Goal: Task Accomplishment & Management: Use online tool/utility

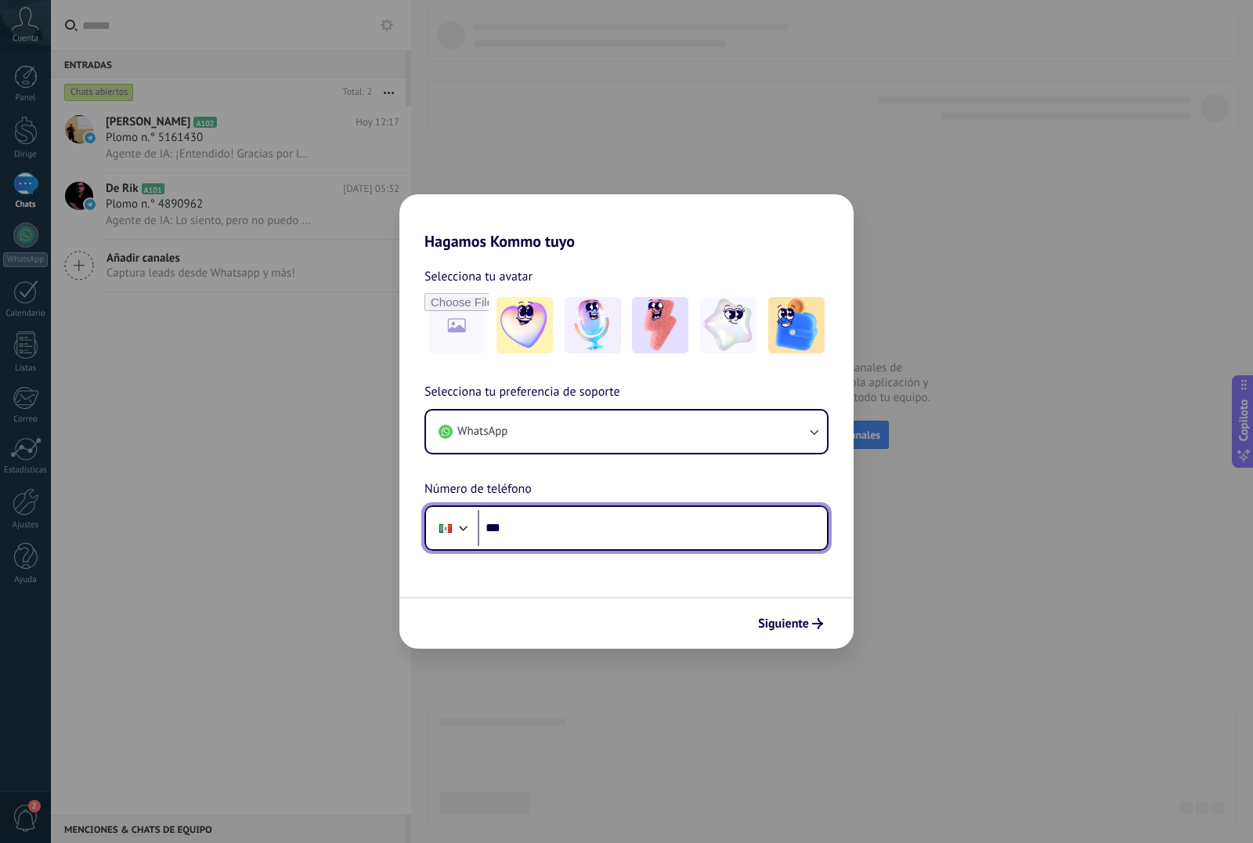
click at [554, 522] on input "***" at bounding box center [652, 528] width 349 height 36
type input "**********"
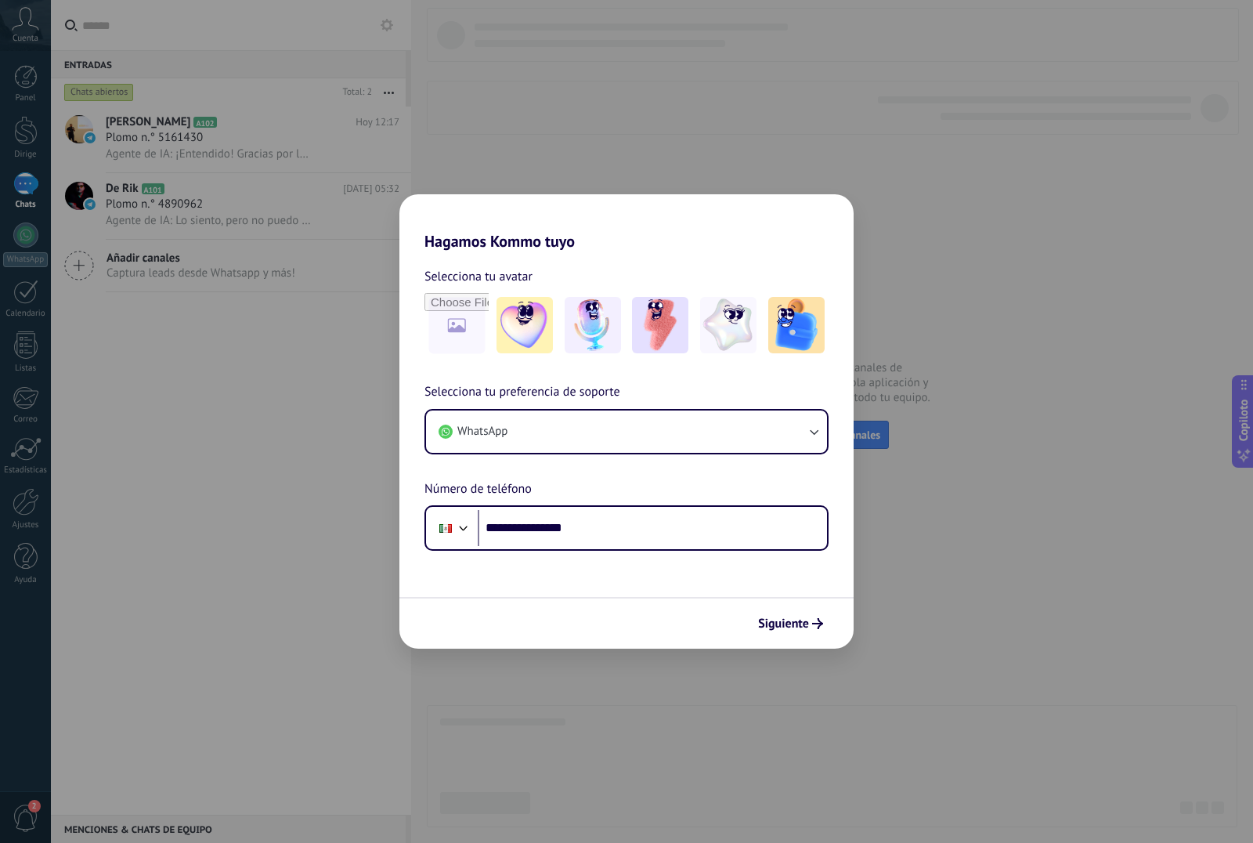
click at [768, 626] on font "Siguiente" at bounding box center [783, 624] width 51 height 16
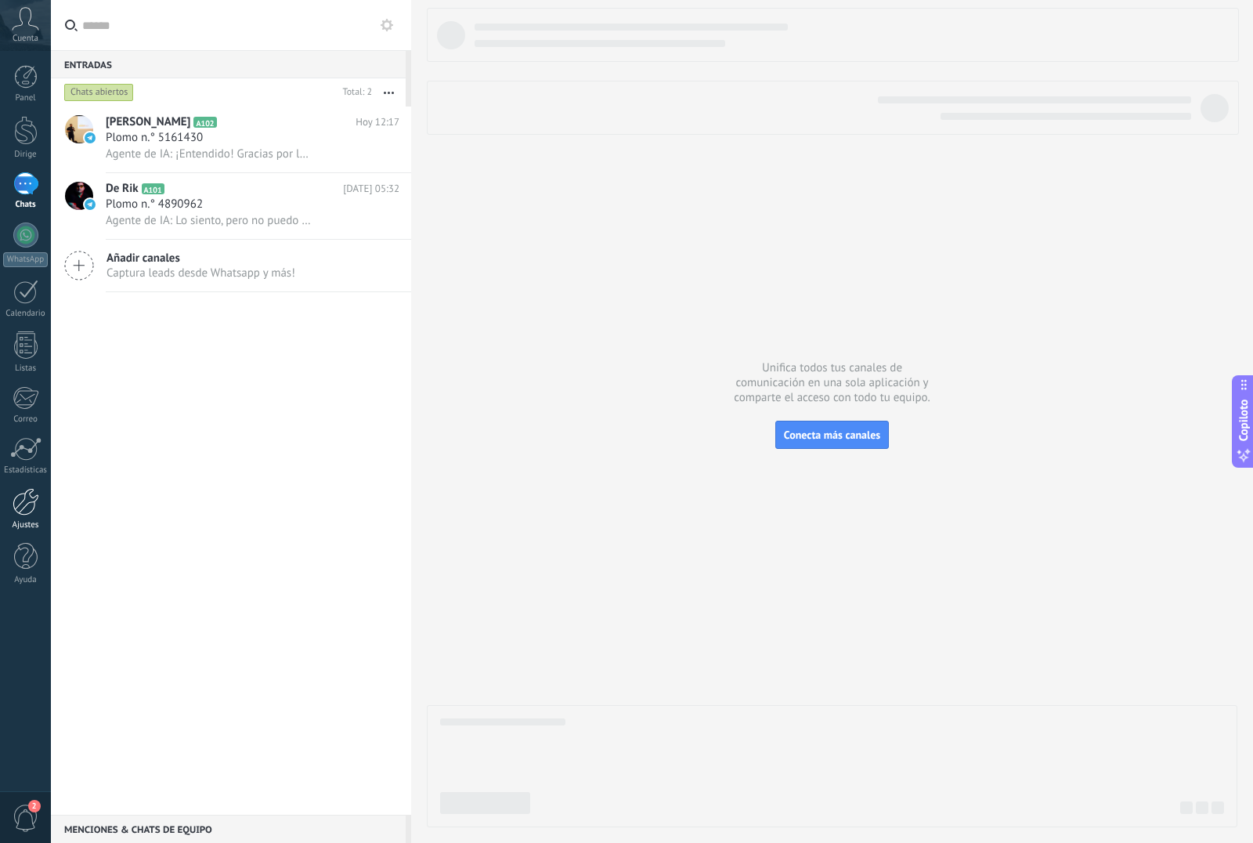
click at [26, 500] on div at bounding box center [26, 501] width 27 height 27
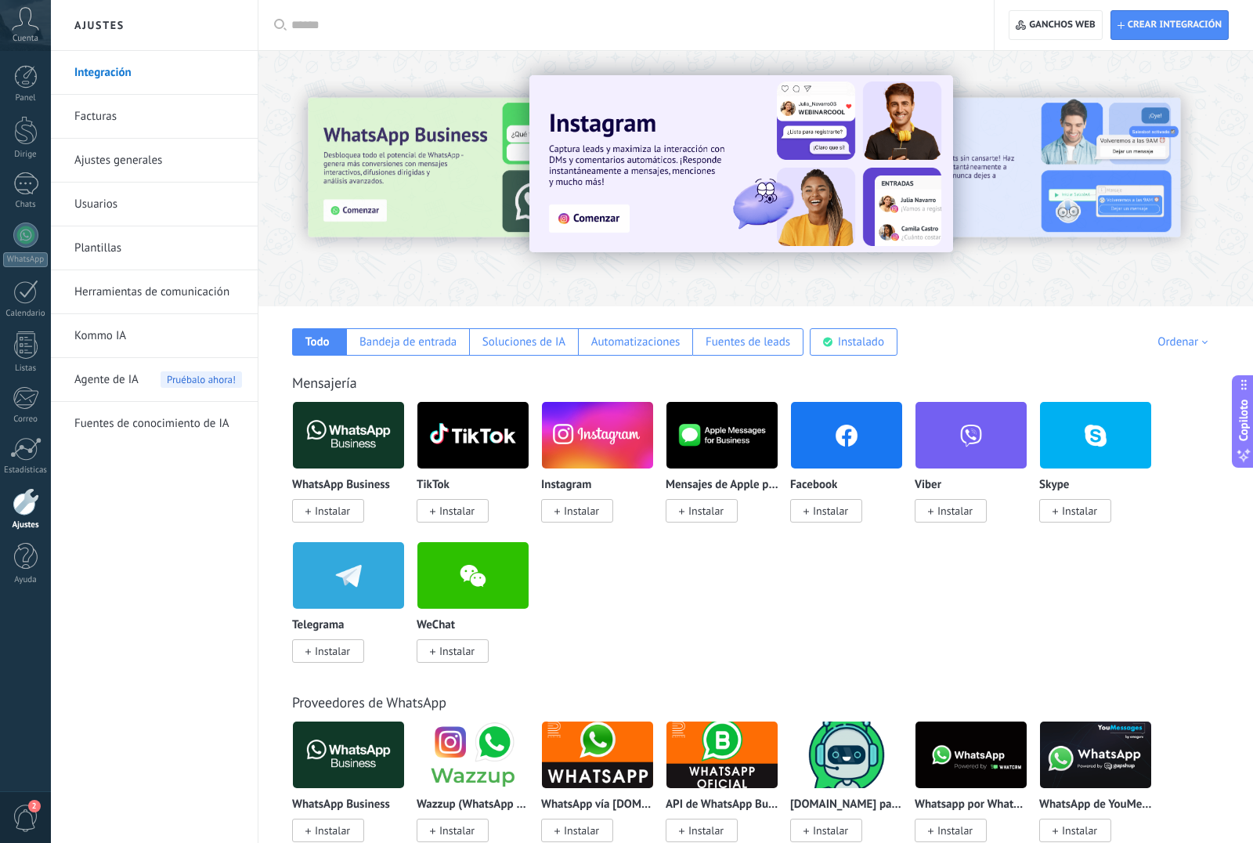
click at [838, 434] on img at bounding box center [846, 435] width 111 height 76
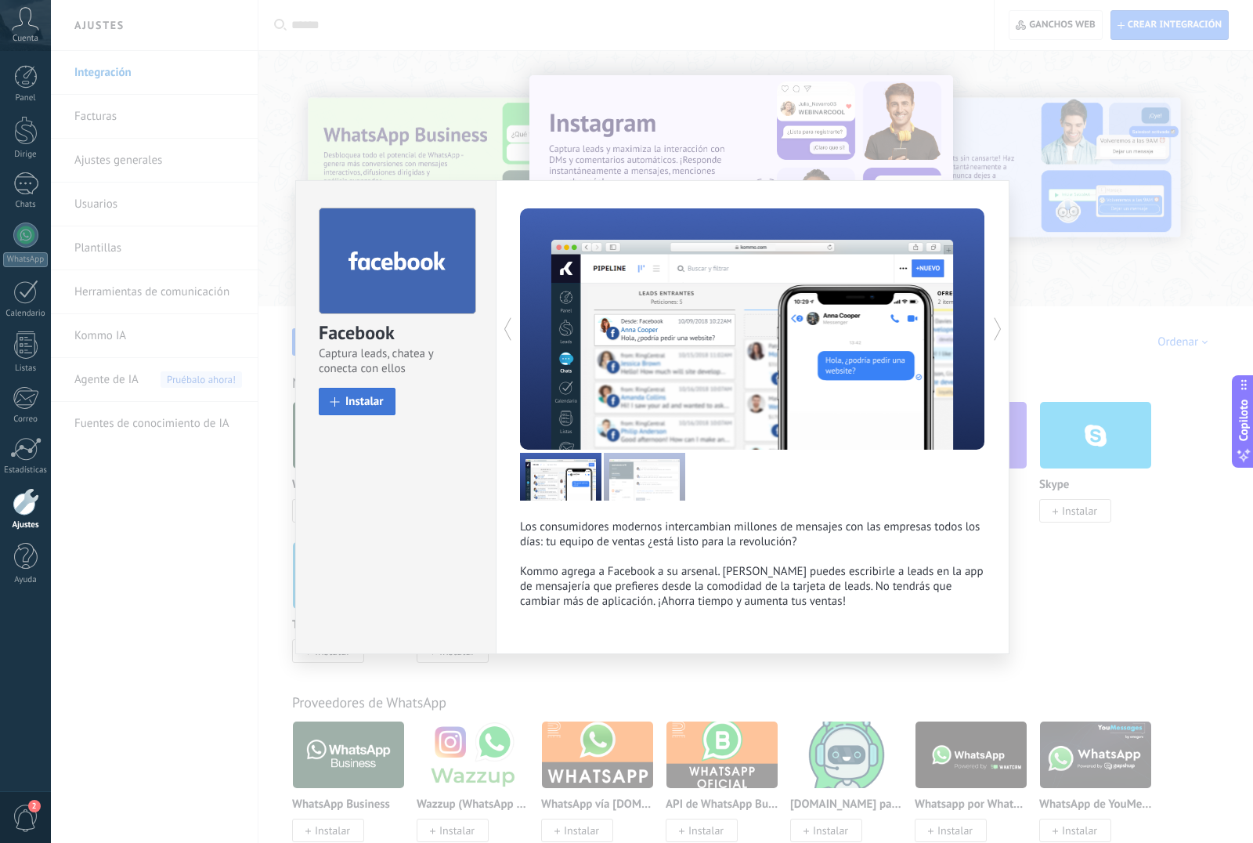
click at [349, 407] on font "Instalar" at bounding box center [364, 401] width 38 height 15
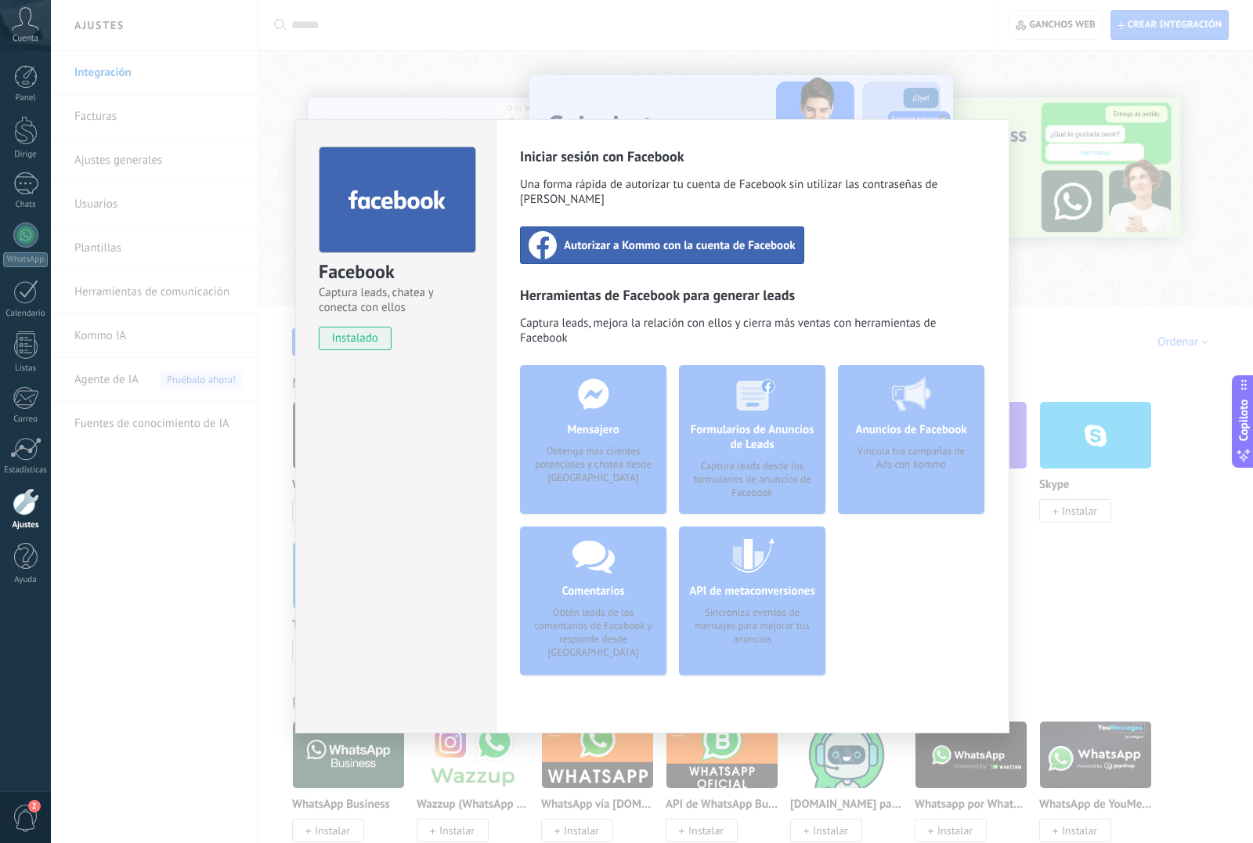
click at [405, 109] on div "Facebook Captura leads, chatea y conecta con ellos instalado Desinstalar Inicia…" at bounding box center [652, 421] width 1202 height 843
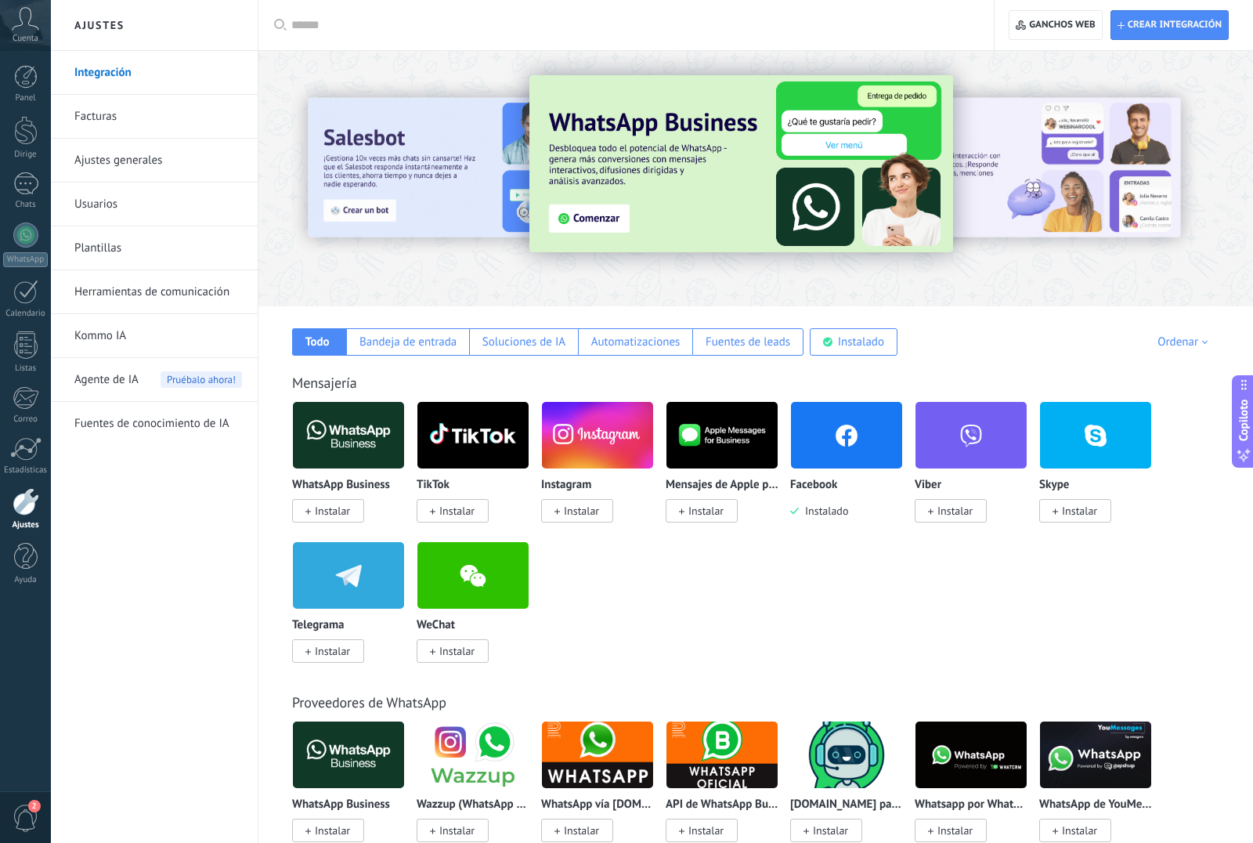
click at [337, 446] on img at bounding box center [348, 435] width 111 height 76
click at [330, 517] on font "Instalar" at bounding box center [332, 511] width 35 height 14
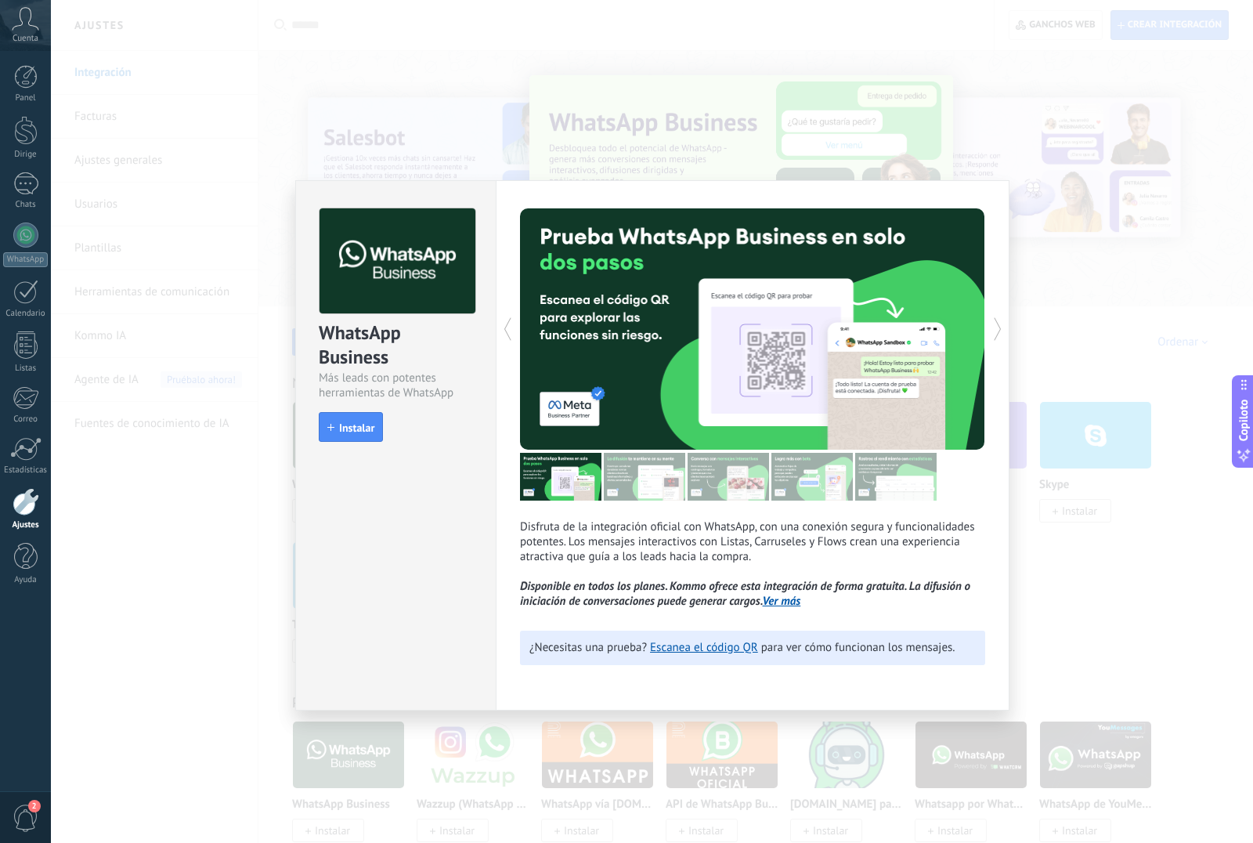
click at [330, 517] on div "WhatsApp Business Más leads con potentes herramientas de WhatsApp install Insta…" at bounding box center [395, 445] width 200 height 530
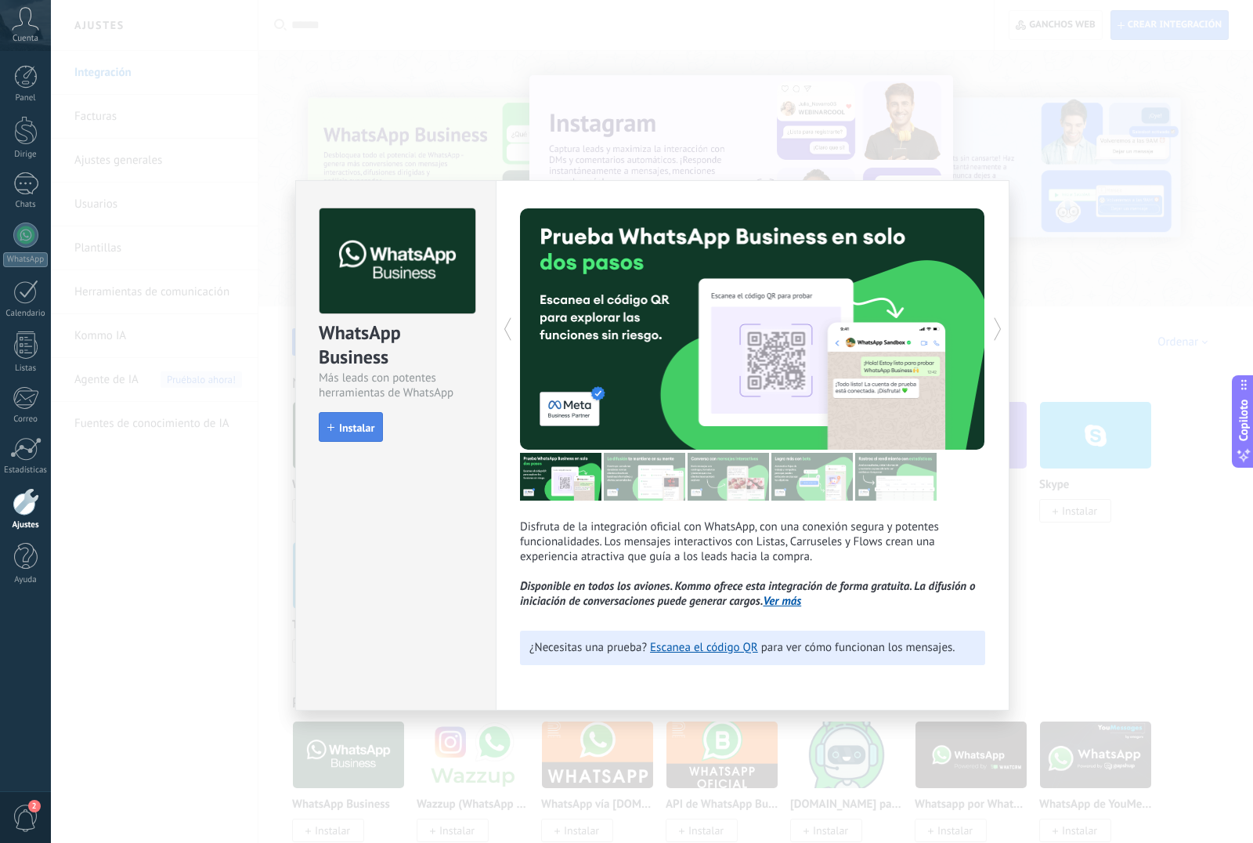
click at [340, 436] on button "Instalar" at bounding box center [351, 427] width 64 height 30
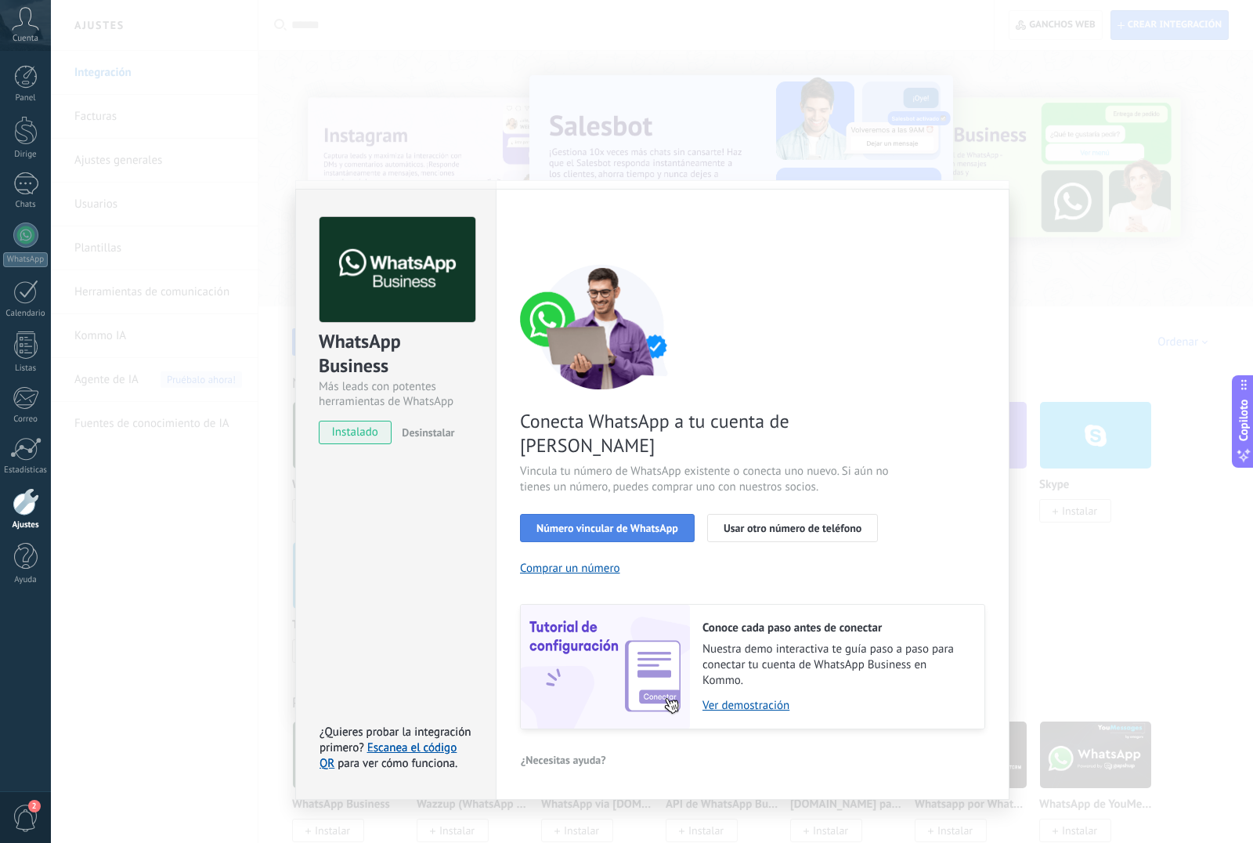
click at [602, 521] on font "Número vincular de WhatsApp" at bounding box center [607, 528] width 142 height 14
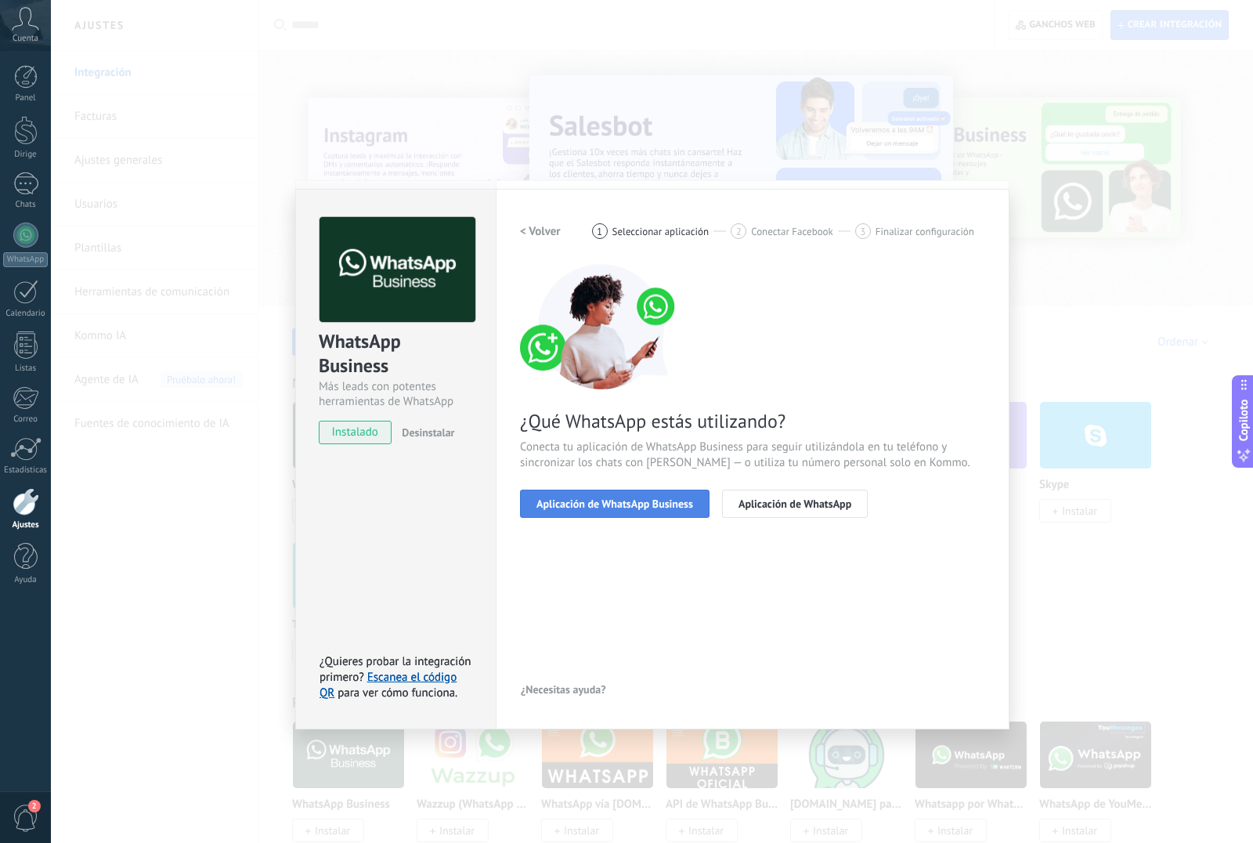
click at [654, 507] on font "Aplicación de WhatsApp Business" at bounding box center [614, 504] width 157 height 14
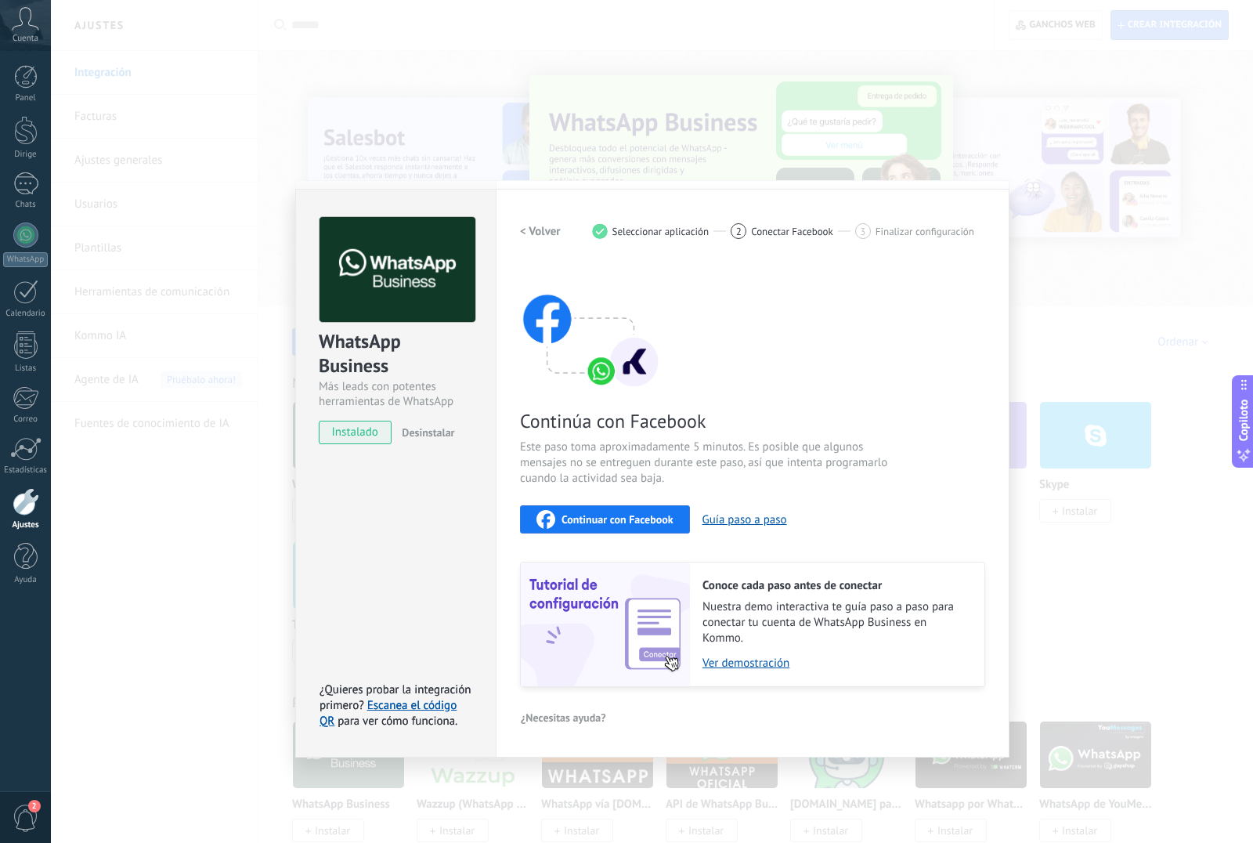
click at [612, 518] on font "Continuar con Facebook" at bounding box center [618, 519] width 112 height 14
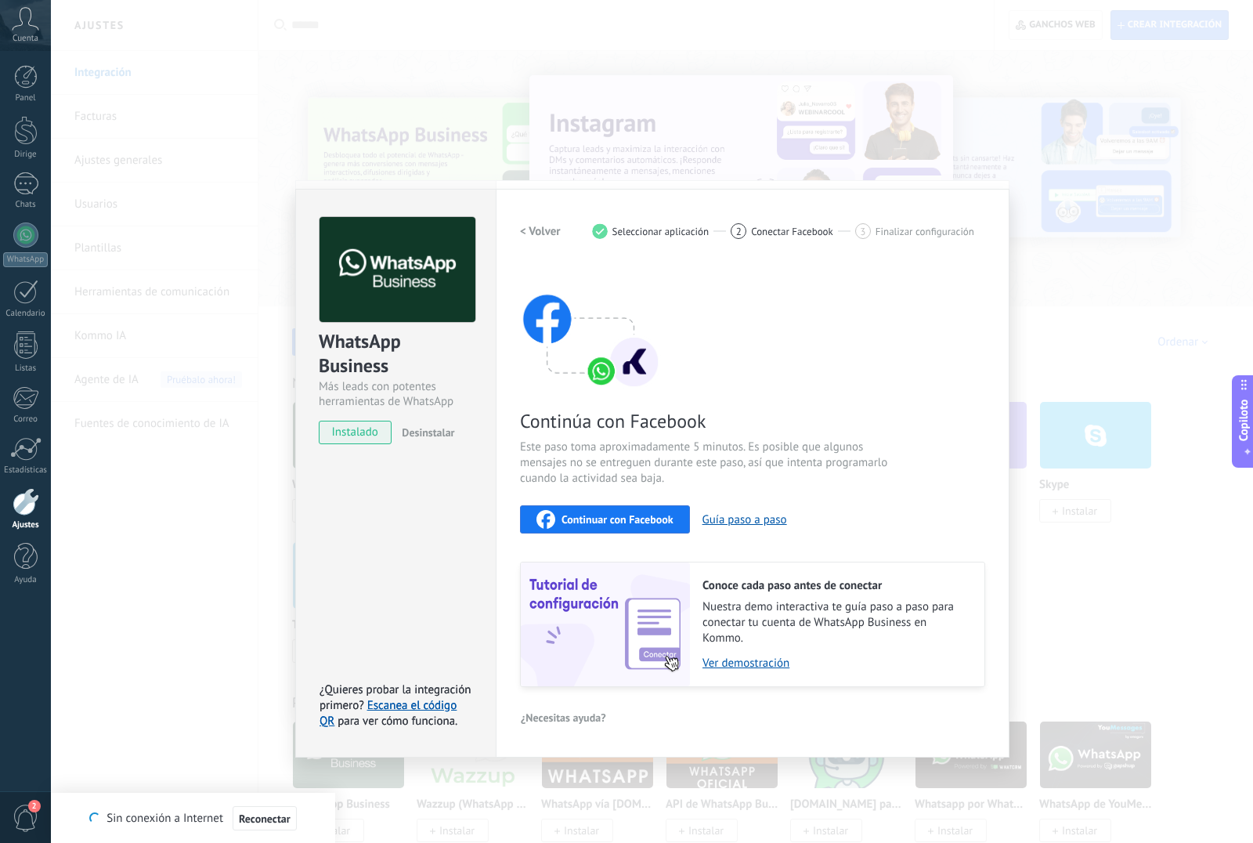
click at [585, 516] on font "Continuar con Facebook" at bounding box center [618, 519] width 112 height 14
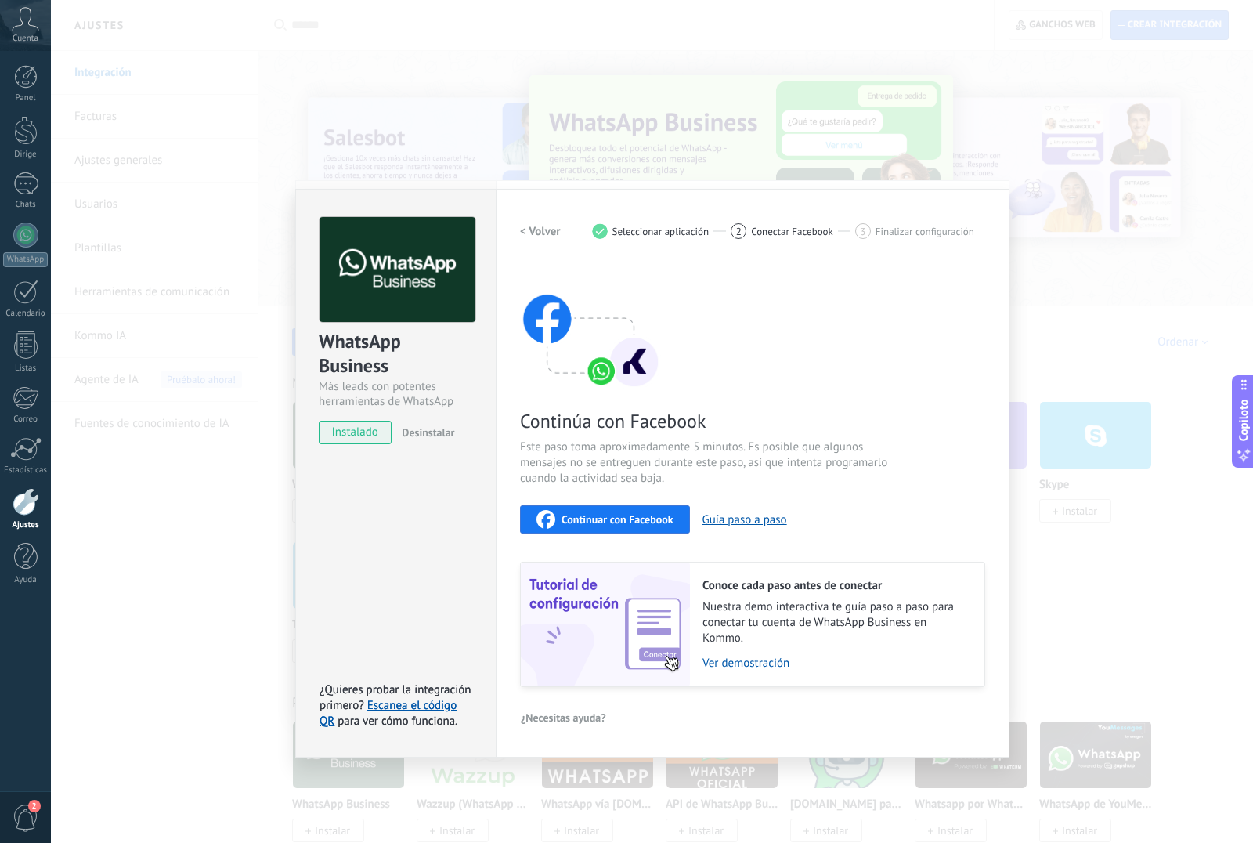
click at [648, 525] on font "Continuar con Facebook" at bounding box center [618, 519] width 112 height 14
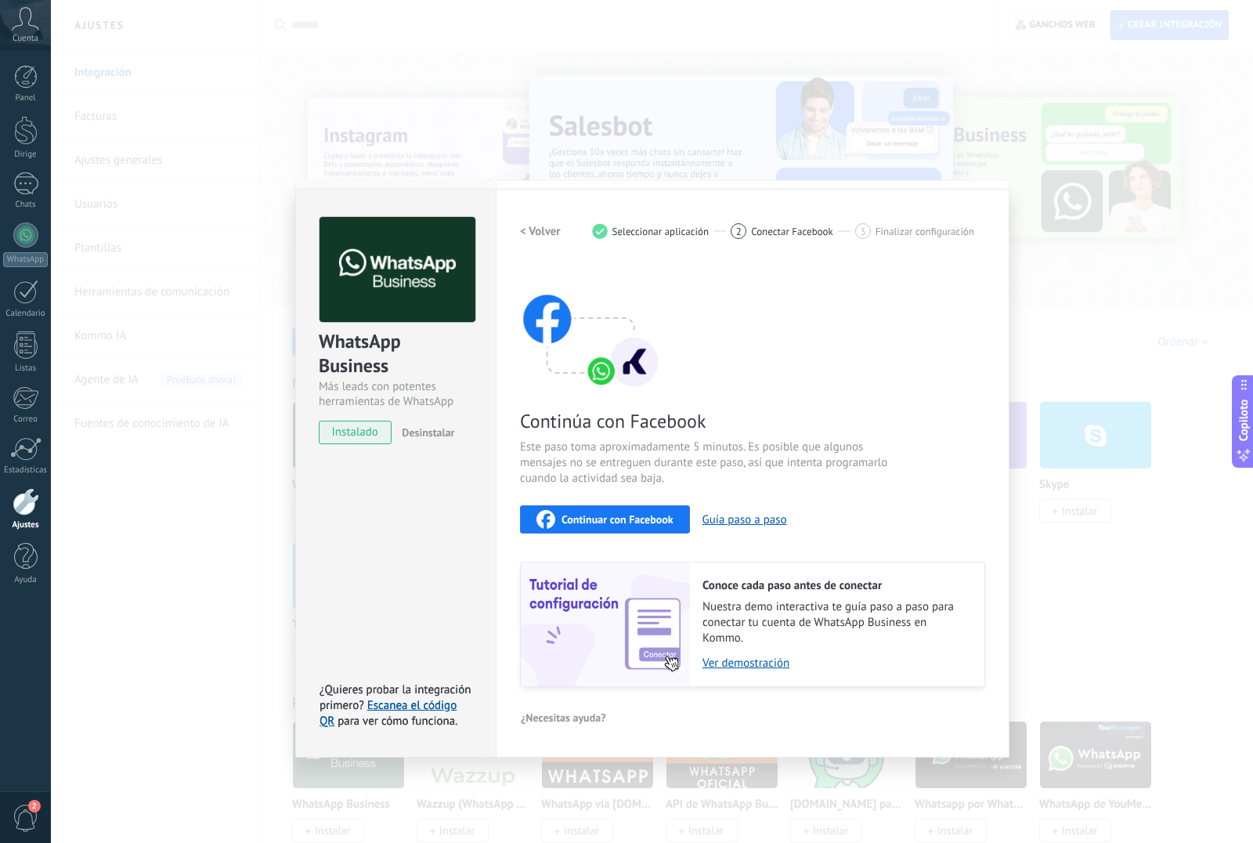
click at [606, 525] on font "Continuar con Facebook" at bounding box center [618, 519] width 112 height 14
